Goal: Download file/media

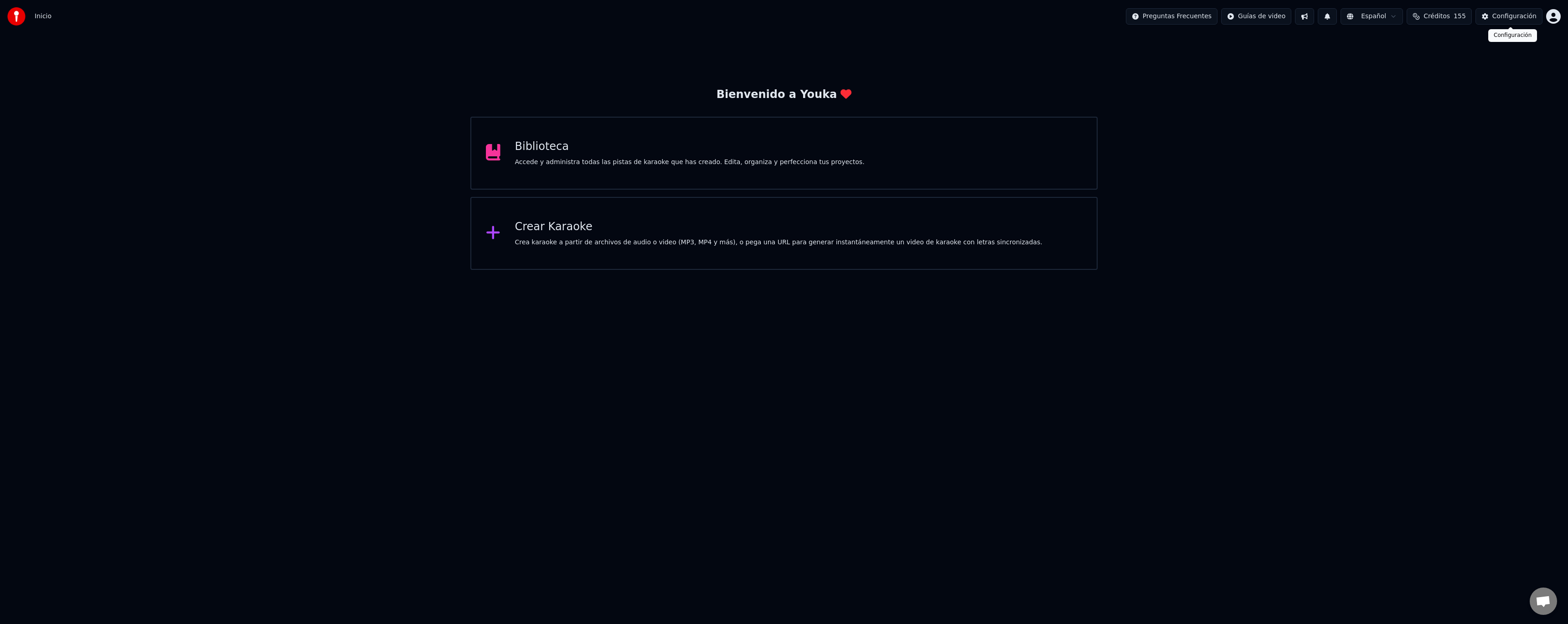
click at [1509, 18] on div "Configuración" at bounding box center [1514, 16] width 44 height 9
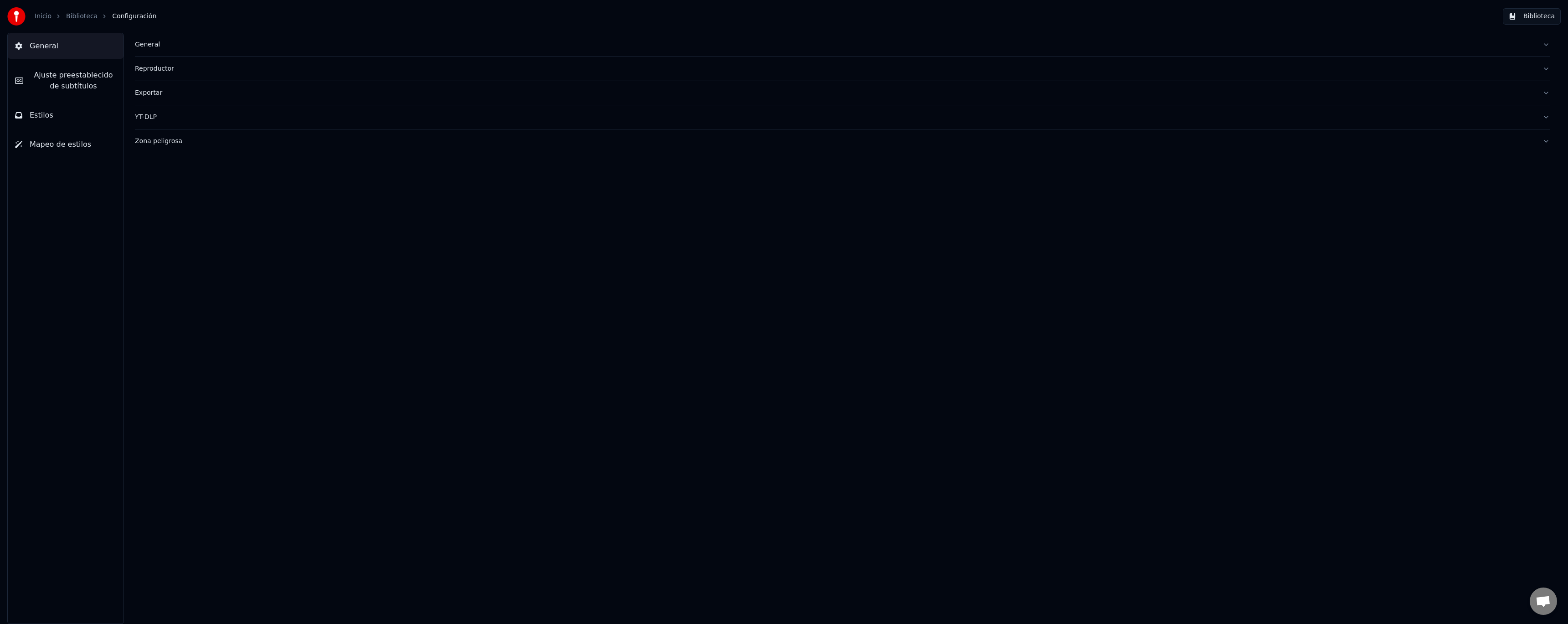
click at [47, 16] on link "Inicio" at bounding box center [43, 16] width 17 height 9
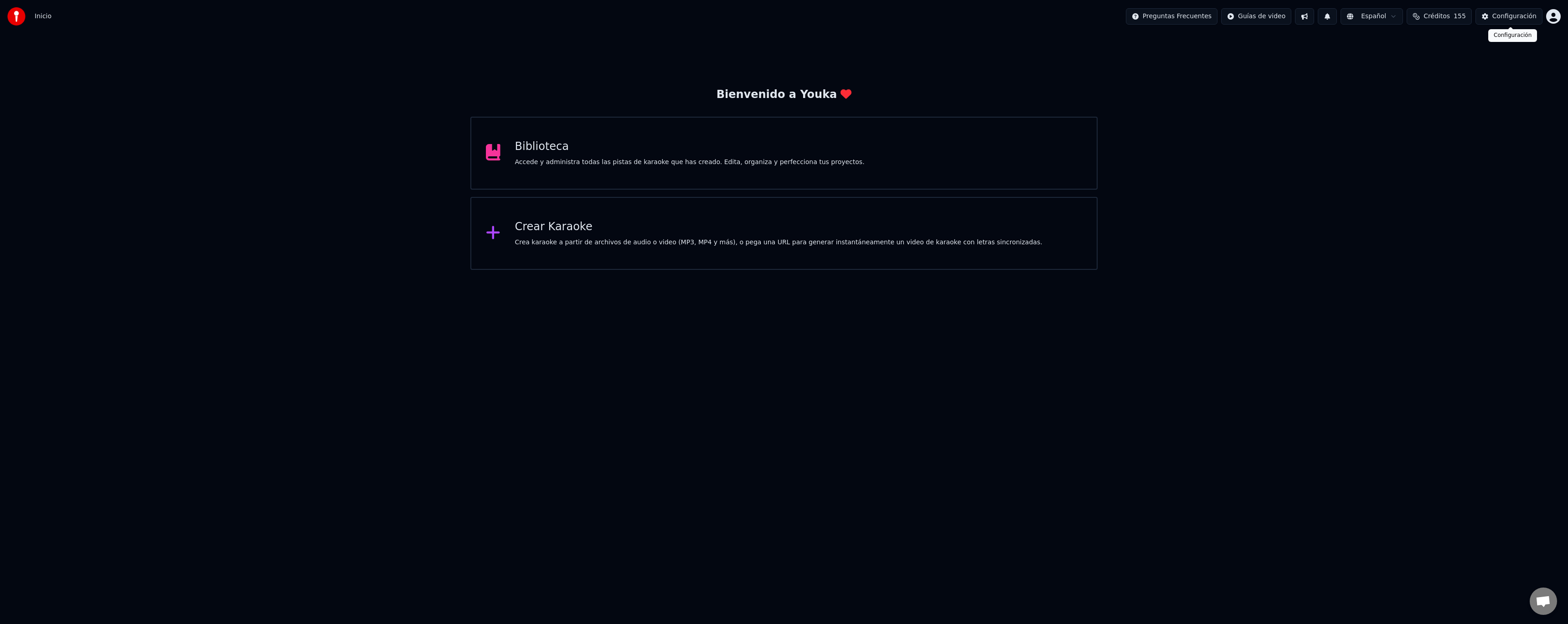
click at [1548, 16] on html "Inicio Preguntas Frecuentes Guías de video Español Créditos 155 Configuración B…" at bounding box center [784, 135] width 1568 height 270
click at [1510, 54] on span "Facturación" at bounding box center [1497, 58] width 37 height 9
click at [621, 176] on div "Biblioteca Accede y administra todas las pistas de karaoke que has creado. Edit…" at bounding box center [784, 153] width 627 height 73
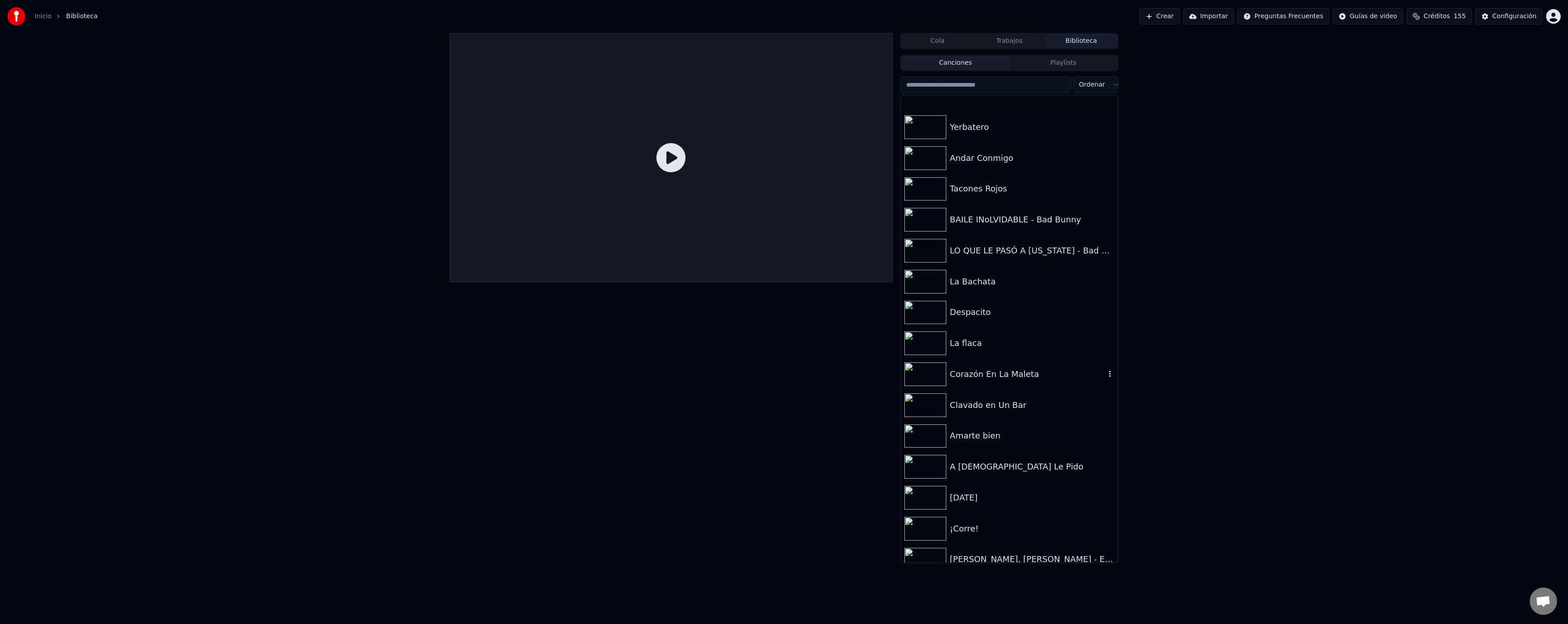
scroll to position [1277, 0]
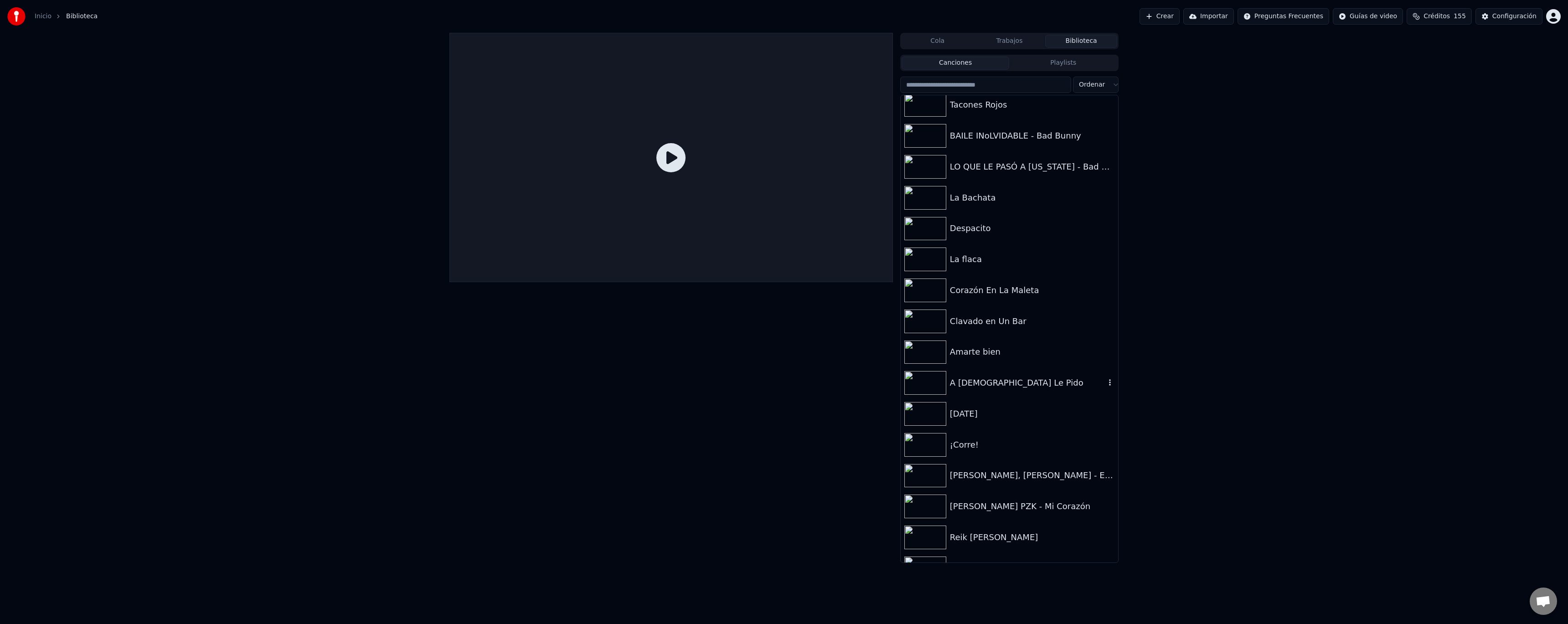
click at [982, 387] on div "A [DEMOGRAPHIC_DATA] Le Pido" at bounding box center [1027, 383] width 155 height 13
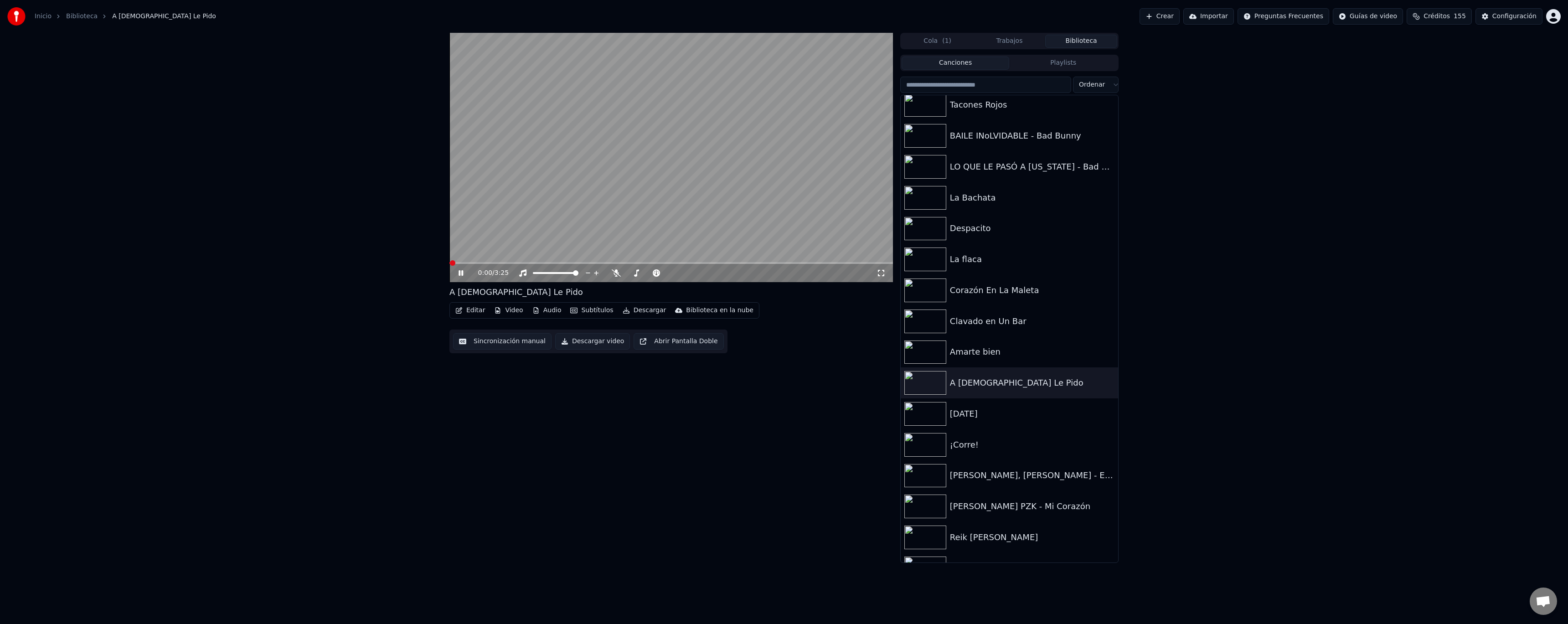
click at [461, 273] on icon at bounding box center [467, 273] width 21 height 7
click at [597, 315] on button "Subtítulos" at bounding box center [592, 310] width 50 height 13
click at [730, 358] on div "0:00 / 3:25 A [DEMOGRAPHIC_DATA] Le Pido Editar Video Audio Subtítulos Descarga…" at bounding box center [671, 298] width 444 height 530
click at [647, 313] on button "Descargar" at bounding box center [645, 310] width 51 height 13
click at [678, 440] on div "Subtítulos [.lrc]" at bounding box center [673, 440] width 84 height 9
